Goal: Task Accomplishment & Management: Manage account settings

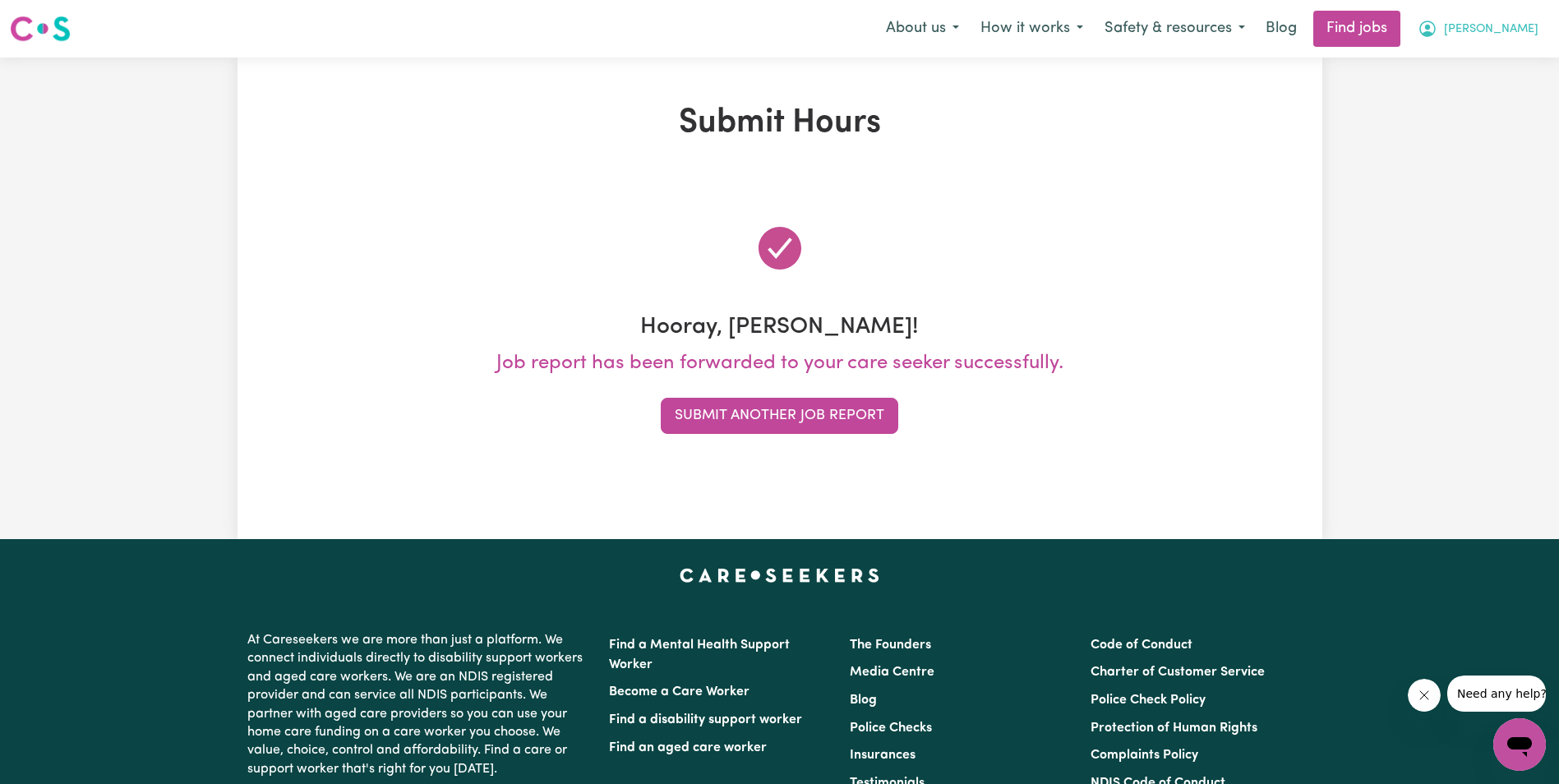
click at [1508, 27] on button "[PERSON_NAME]" at bounding box center [1478, 29] width 142 height 35
click at [1480, 58] on link "My Account" at bounding box center [1484, 64] width 130 height 31
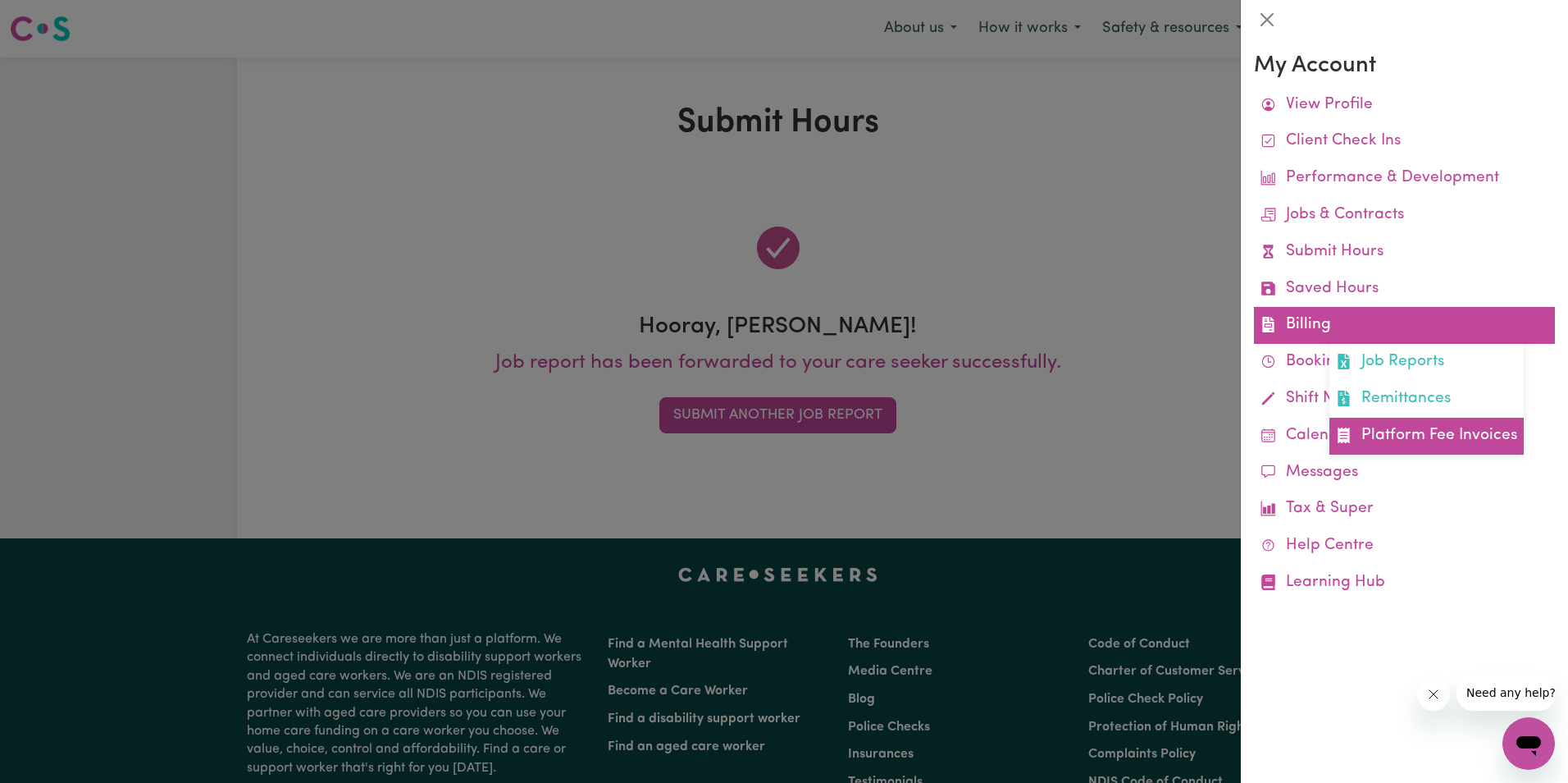
click at [1419, 437] on link "Platform Fee Invoices" at bounding box center [1425, 436] width 194 height 37
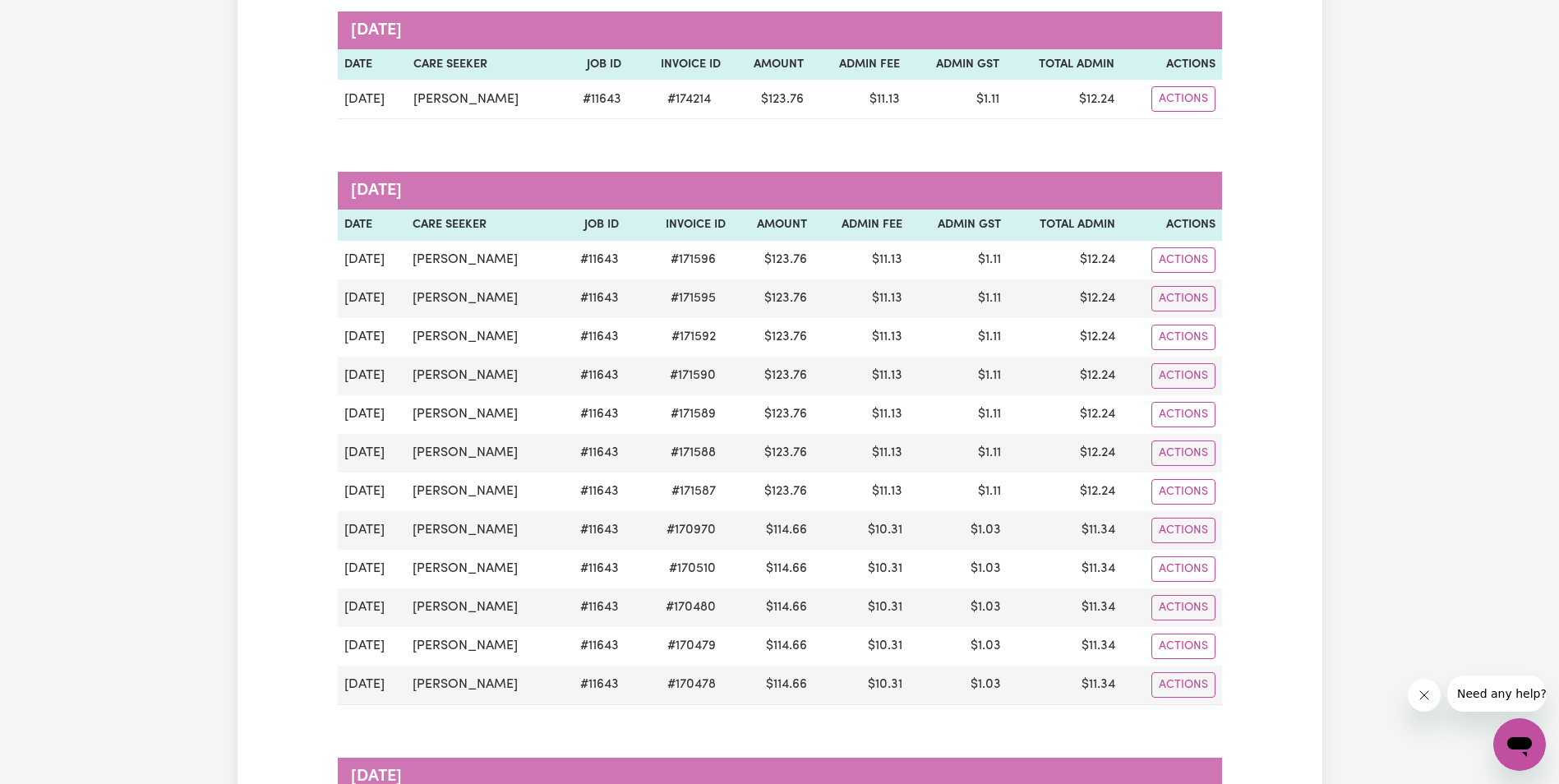
scroll to position [165, 0]
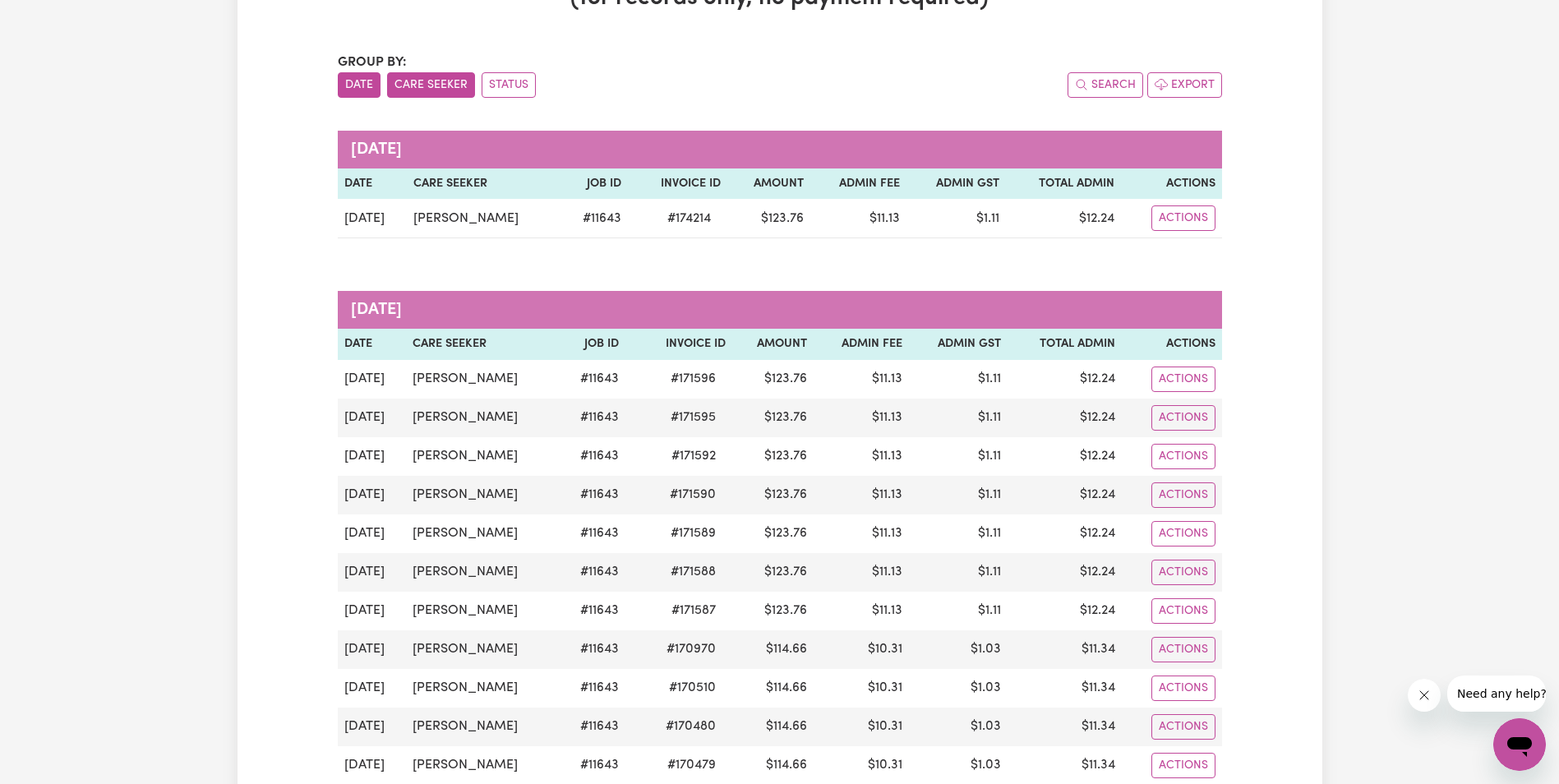
click at [441, 82] on button "Care Seeker" at bounding box center [431, 84] width 88 height 25
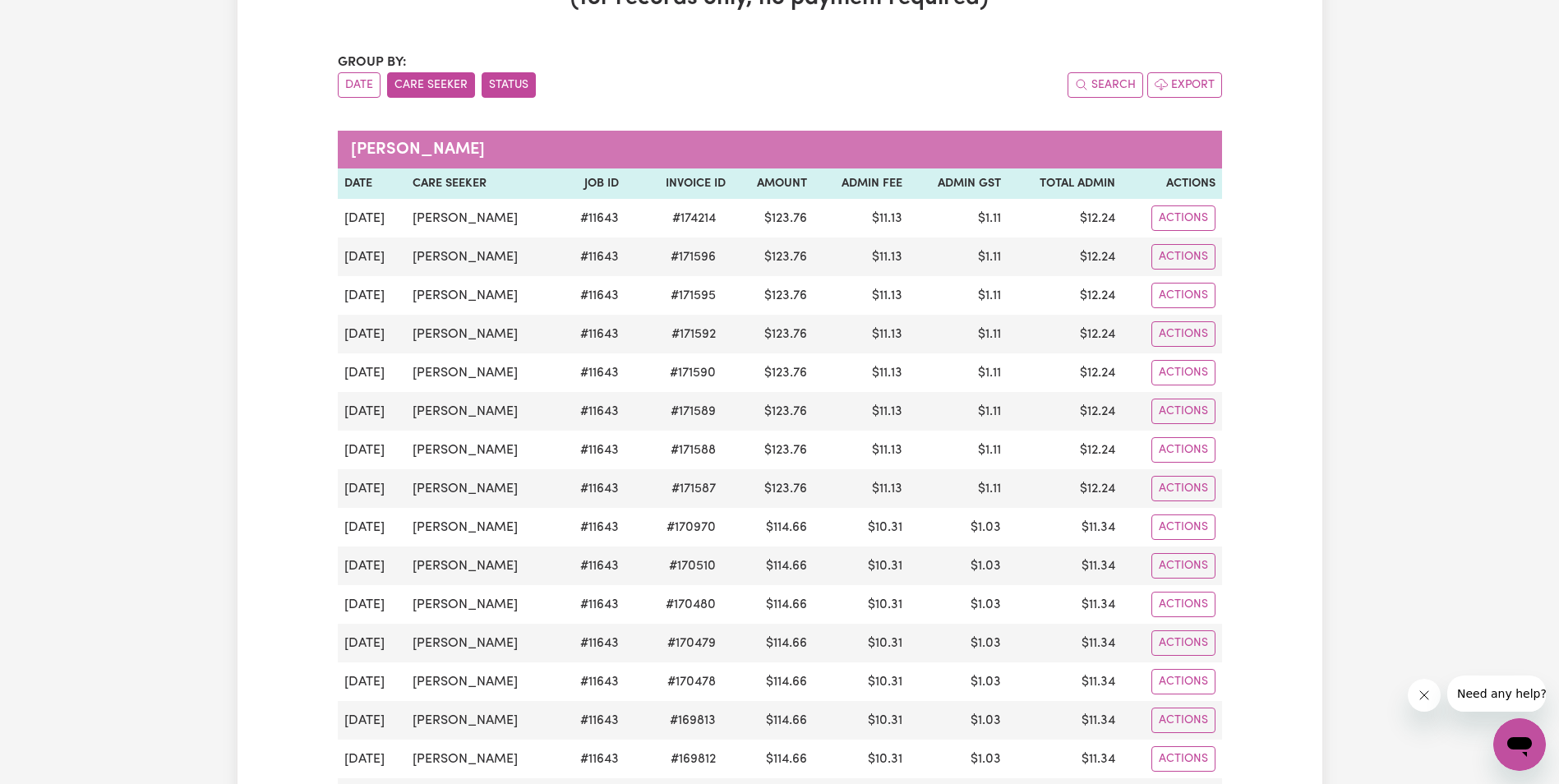
click at [519, 83] on button "Status" at bounding box center [509, 84] width 54 height 25
click at [439, 81] on button "Care Seeker" at bounding box center [431, 84] width 88 height 25
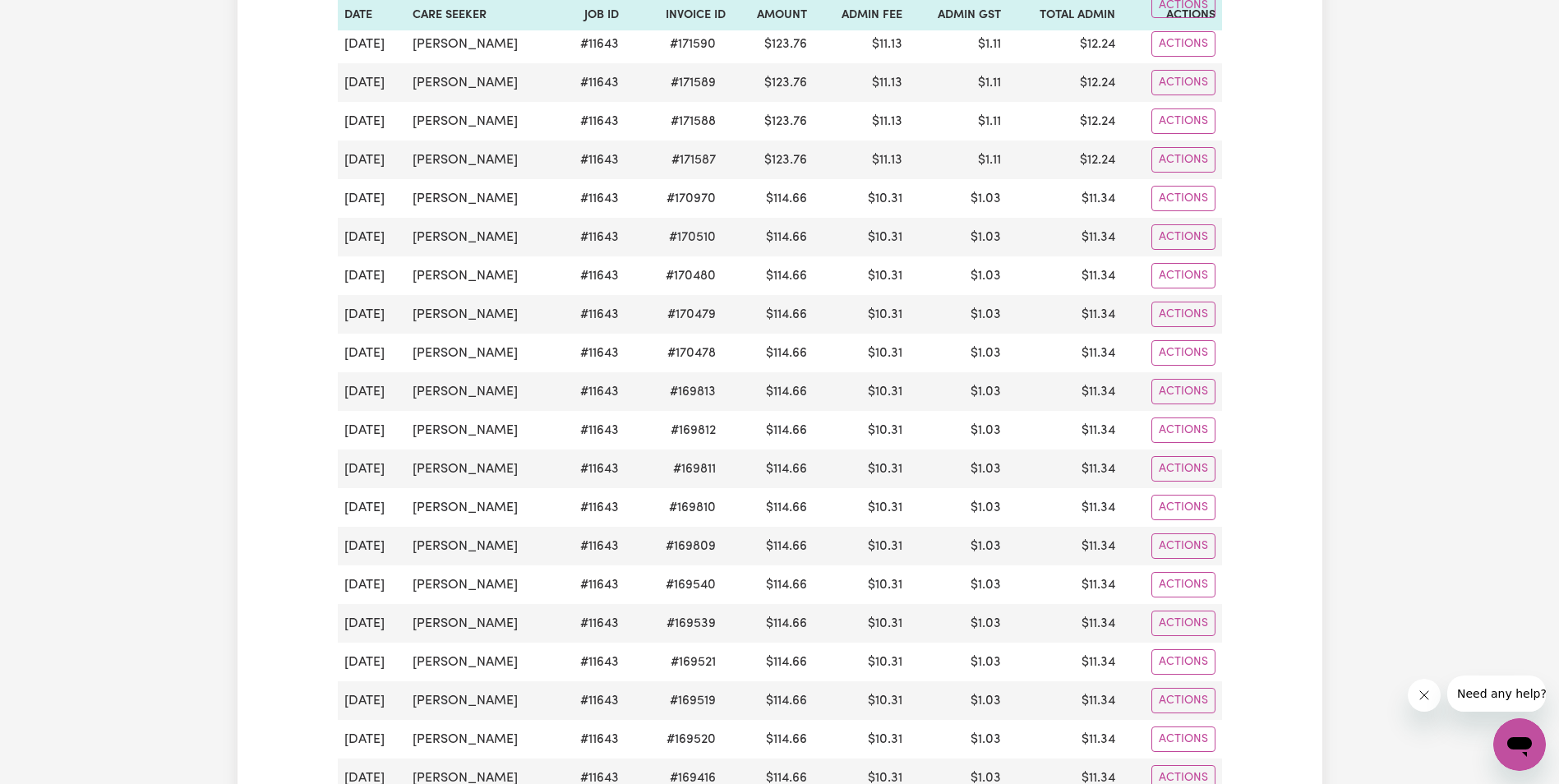
scroll to position [0, 0]
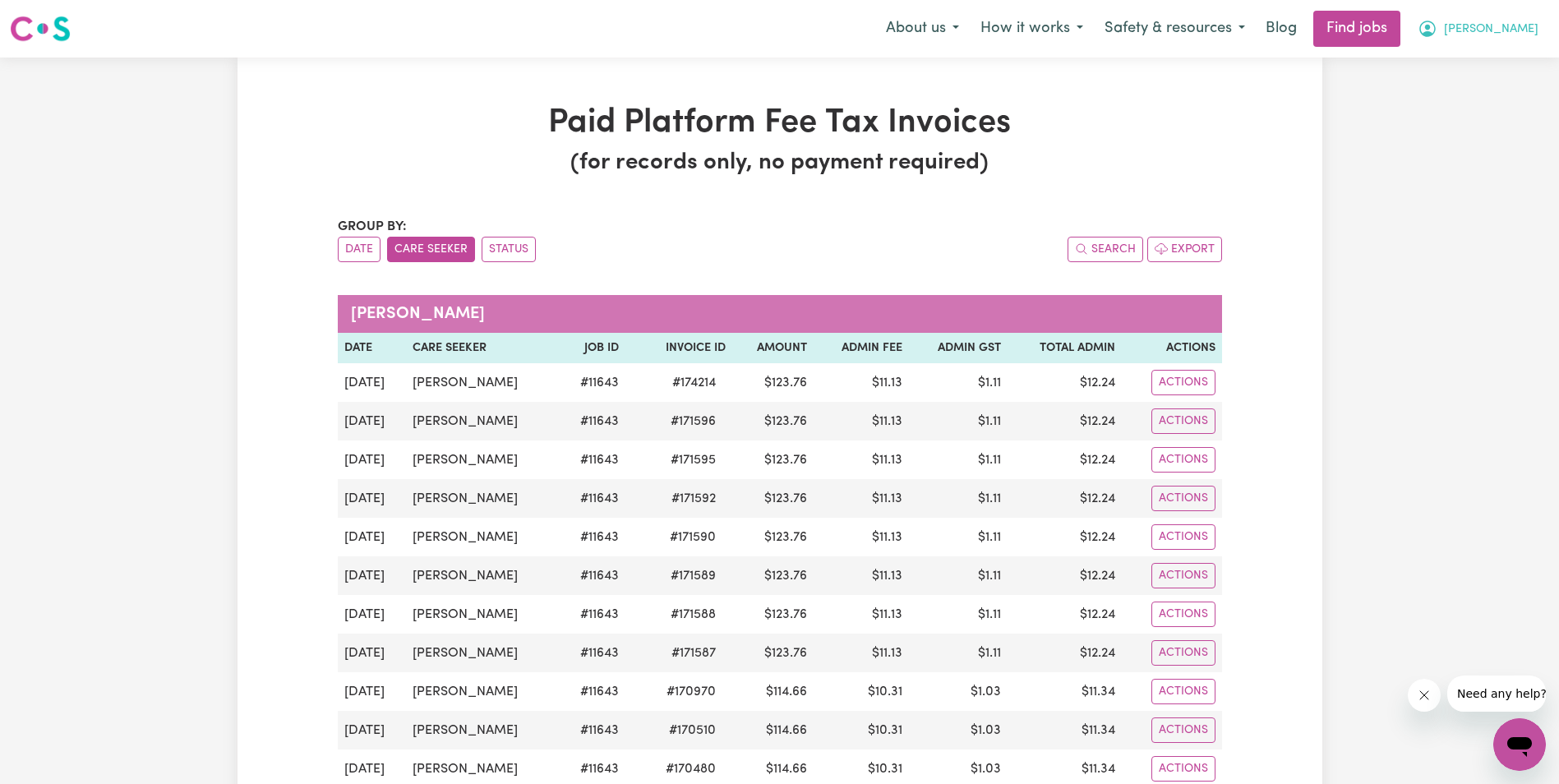
click at [1509, 26] on button "[PERSON_NAME]" at bounding box center [1478, 29] width 142 height 35
click at [1481, 67] on link "My Account" at bounding box center [1484, 64] width 130 height 31
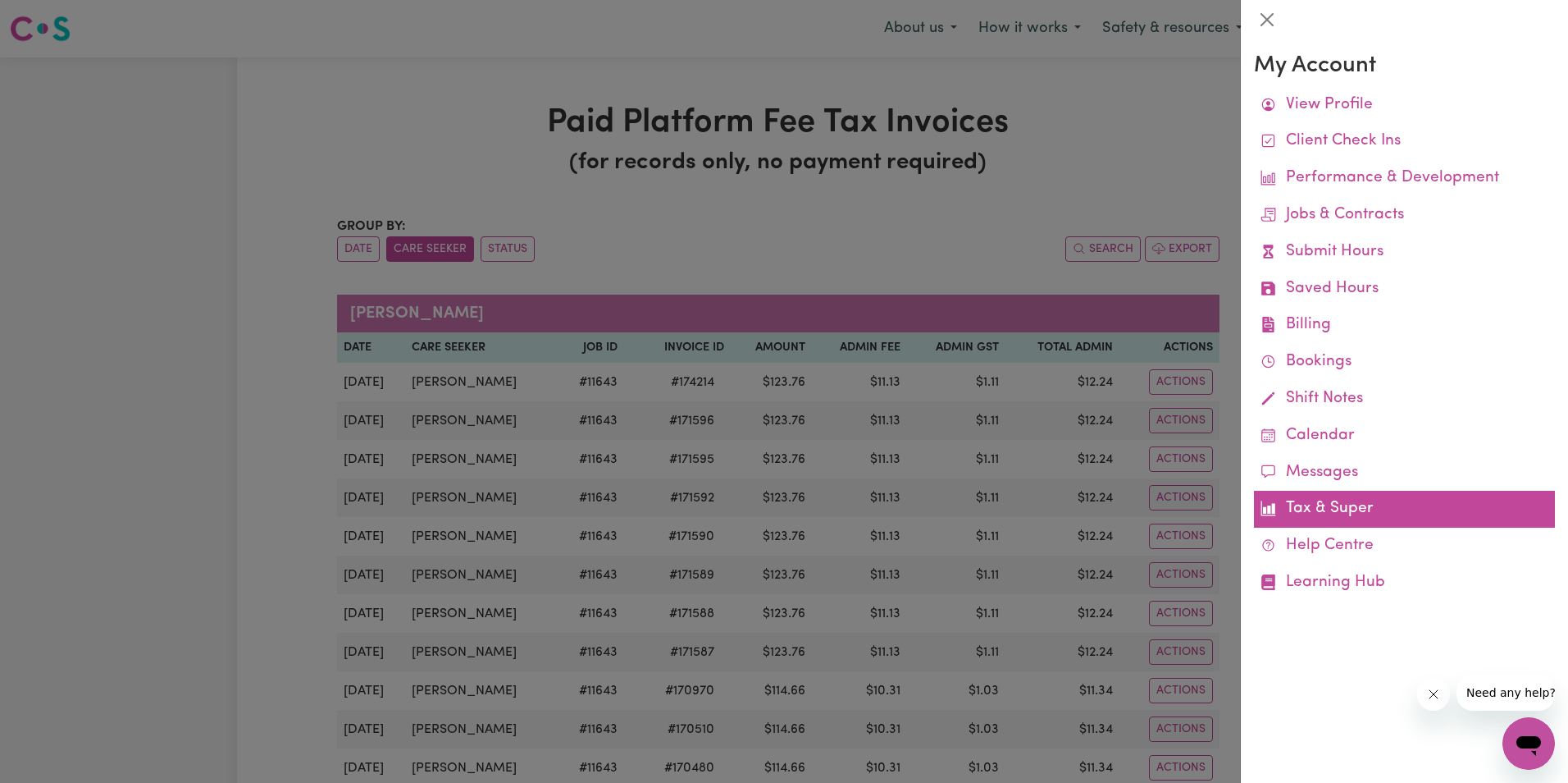
click at [1330, 505] on link "Tax & Super" at bounding box center [1405, 509] width 301 height 37
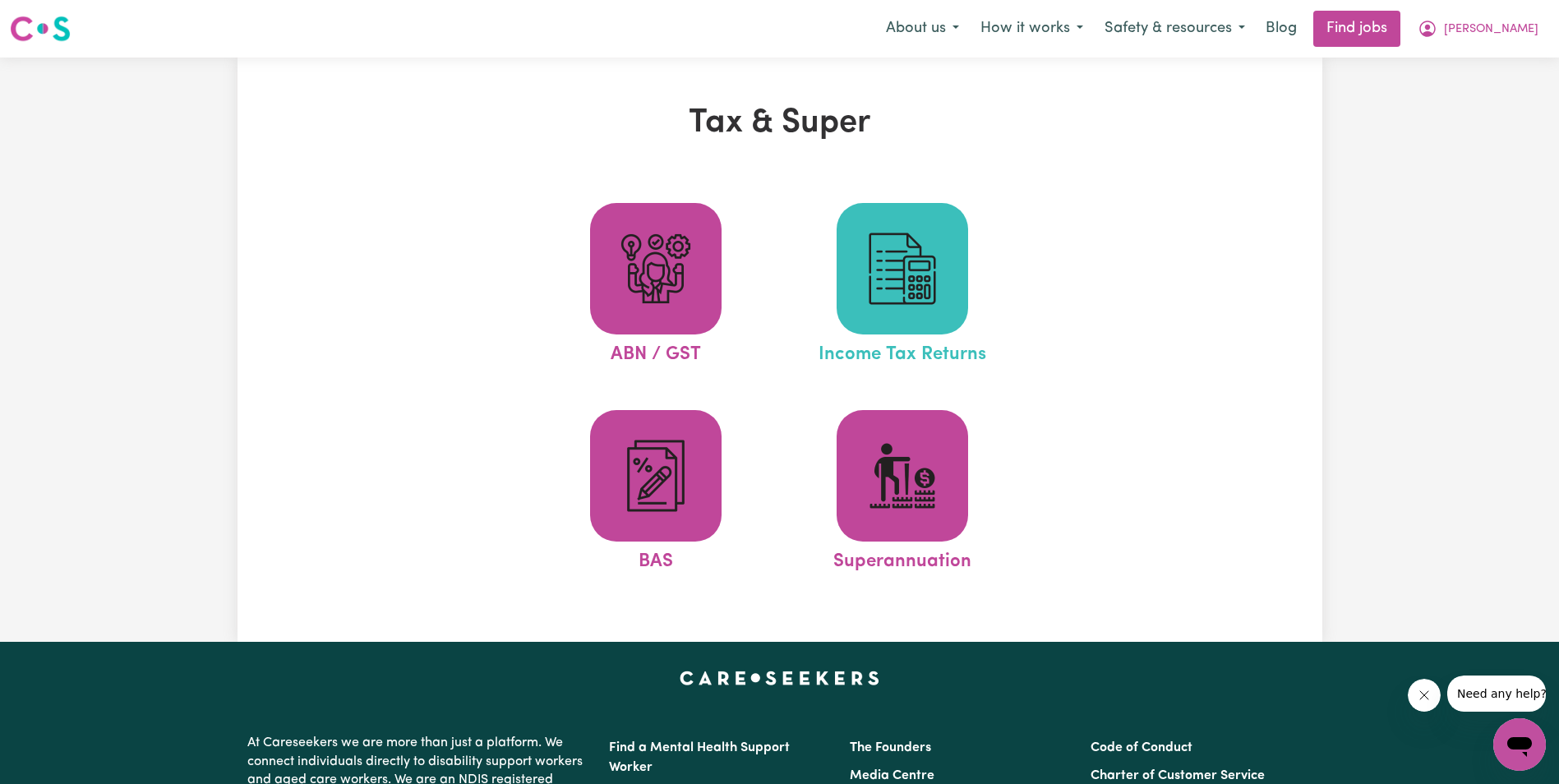
click at [935, 281] on img at bounding box center [902, 268] width 79 height 79
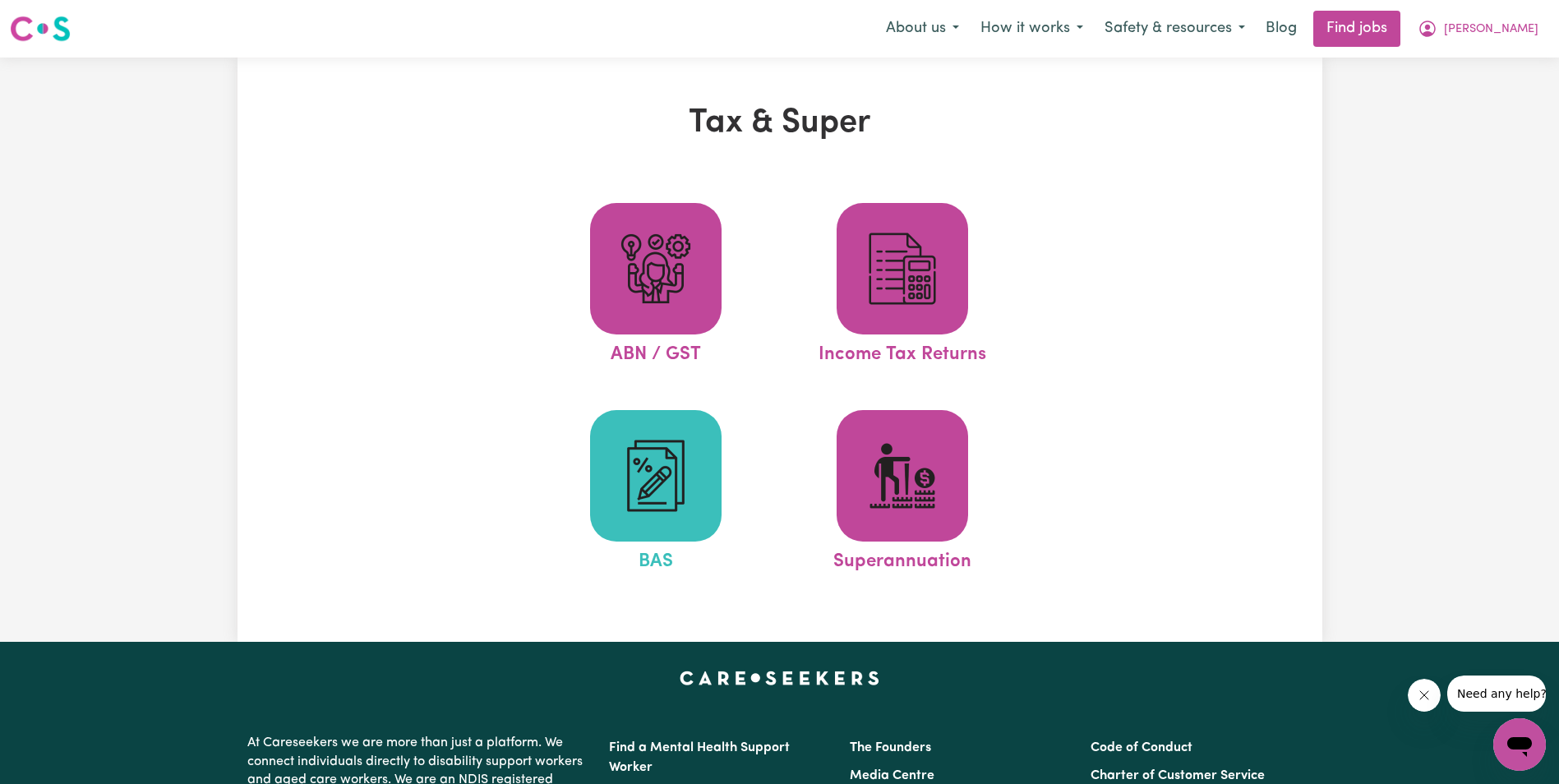
click at [675, 453] on img at bounding box center [656, 475] width 79 height 79
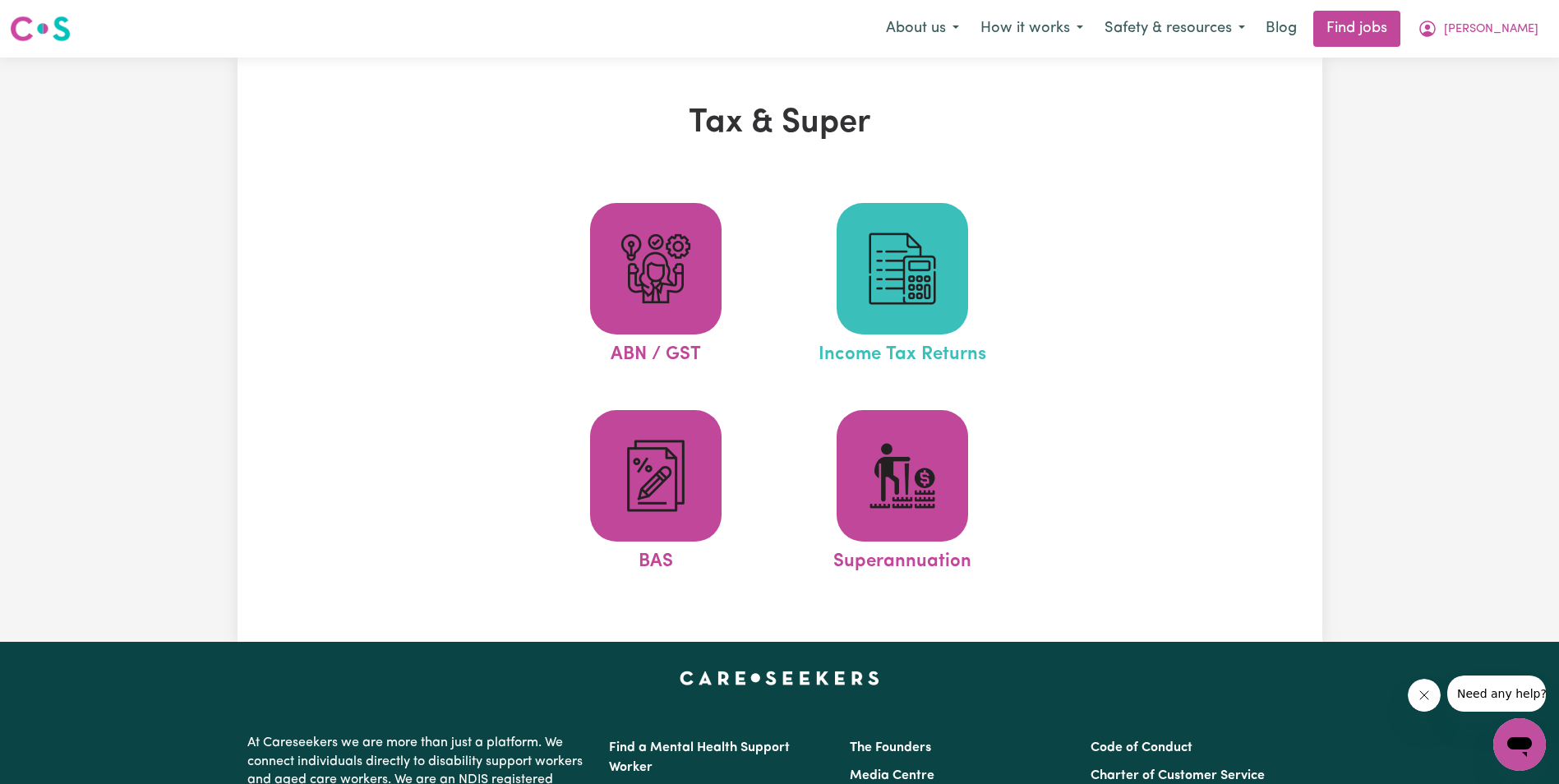
click at [887, 299] on img at bounding box center [902, 268] width 79 height 79
